Goal: Submit feedback/report problem

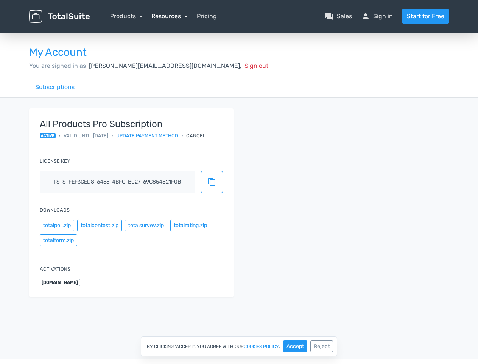
click at [169, 16] on link "Resources" at bounding box center [169, 15] width 36 height 7
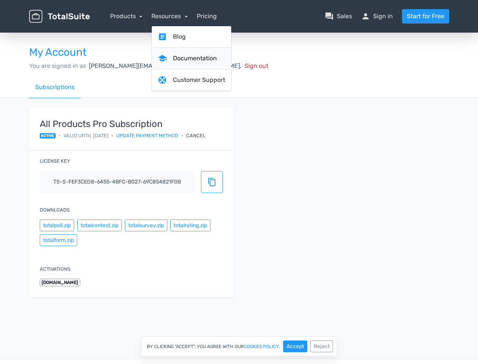
click at [189, 66] on link "school Documentation" at bounding box center [192, 59] width 80 height 22
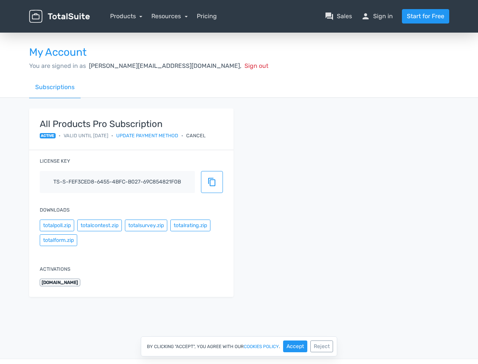
click at [205, 135] on div "Cancel" at bounding box center [195, 135] width 19 height 7
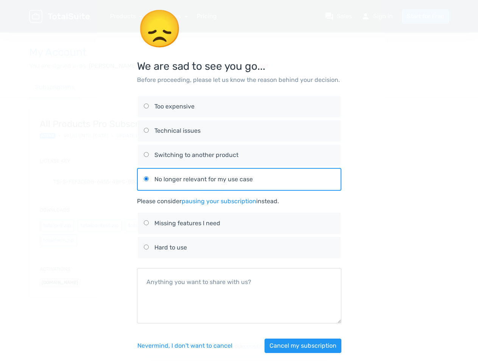
click at [57, 225] on div "😞 We are sad to see you go... Before proceeding, please let us know the reason …" at bounding box center [239, 185] width 432 height 371
click at [99, 225] on div "😞 We are sad to see you go... Before proceeding, please let us know the reason …" at bounding box center [239, 185] width 432 height 371
click at [146, 225] on label "Missing features I need" at bounding box center [239, 222] width 191 height 21
click at [146, 225] on input "Missing features I need" at bounding box center [146, 222] width 5 height 5
radio input "true"
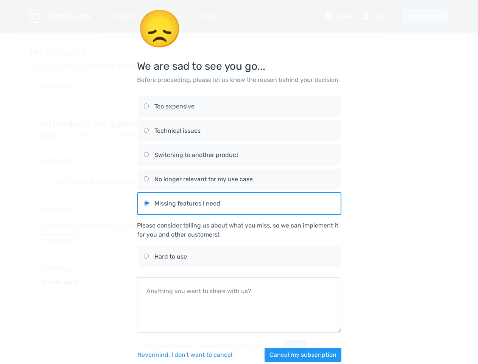
click at [190, 225] on div "Please consider telling us about what you miss, so we can implement it for you …" at bounding box center [239, 230] width 204 height 18
click at [58, 240] on div "😞 We are sad to see you go... Before proceeding, please let us know the reason …" at bounding box center [239, 190] width 432 height 380
click at [295, 346] on div "Nevermind, I don't want to [PERSON_NAME] my subscription" at bounding box center [239, 354] width 204 height 33
